Goal: Check status: Check status

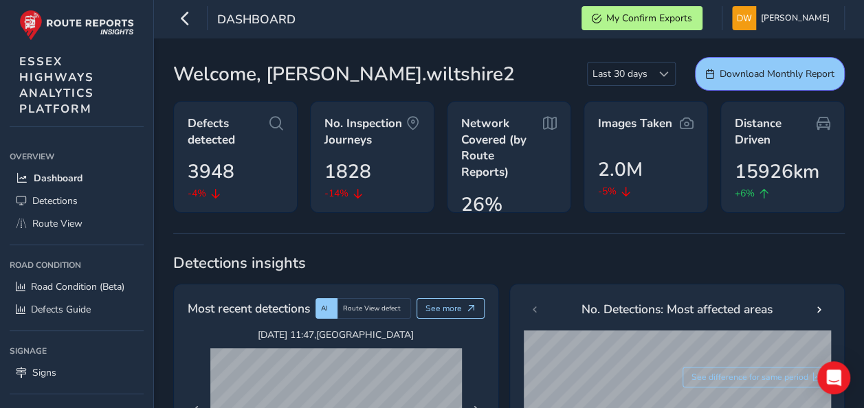
scroll to position [206, 0]
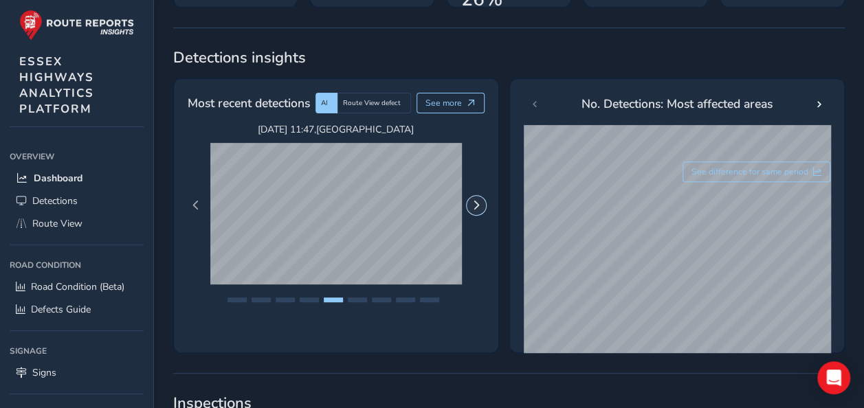
click at [477, 211] on button "Next Page" at bounding box center [476, 205] width 19 height 19
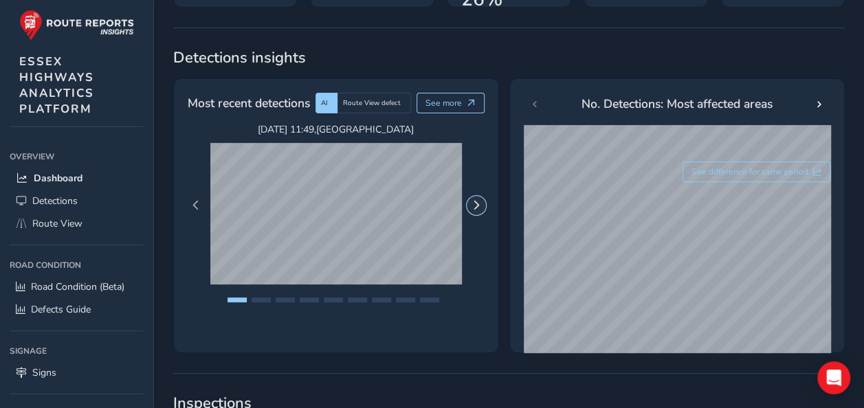
click at [477, 211] on button "Next Page" at bounding box center [476, 205] width 19 height 19
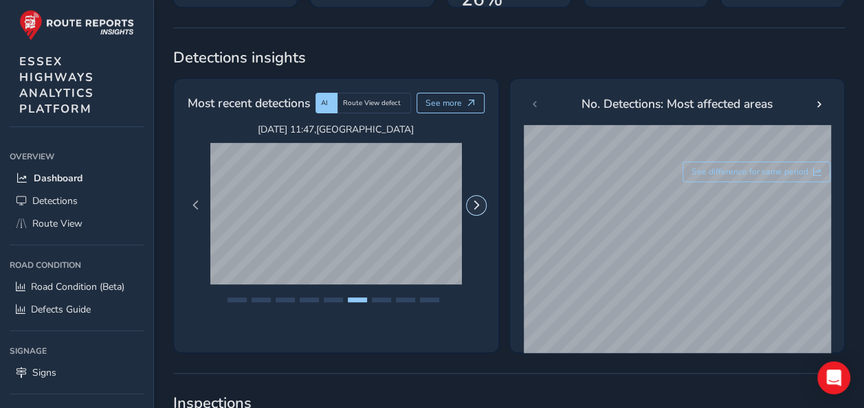
click at [477, 211] on button "Next Page" at bounding box center [476, 205] width 19 height 19
